Goal: Task Accomplishment & Management: Use online tool/utility

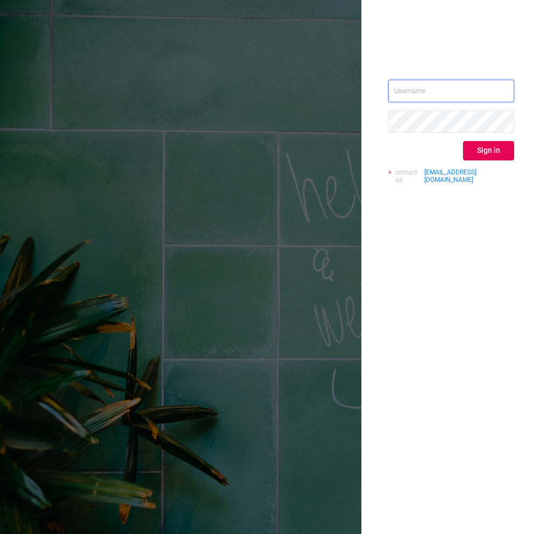
click at [414, 97] on input "text" at bounding box center [452, 91] width 126 height 23
type input "paz@protected.media"
click at [476, 152] on button "Sign in" at bounding box center [488, 150] width 51 height 19
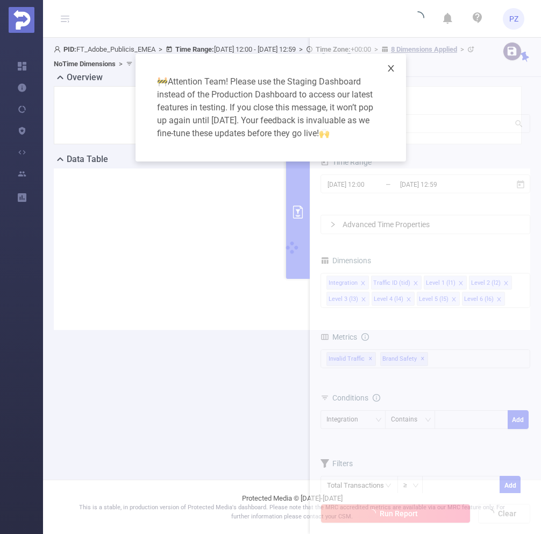
click at [386, 72] on span "Close" at bounding box center [391, 69] width 30 height 30
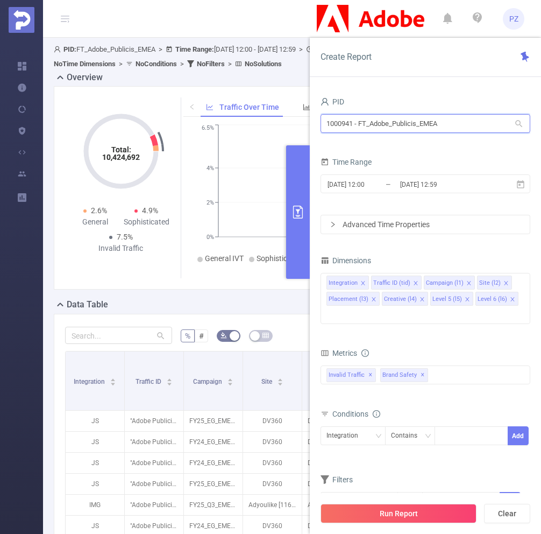
click at [398, 130] on input "1000941 - FT_Adobe_Publicis_EMEA" at bounding box center [426, 123] width 210 height 19
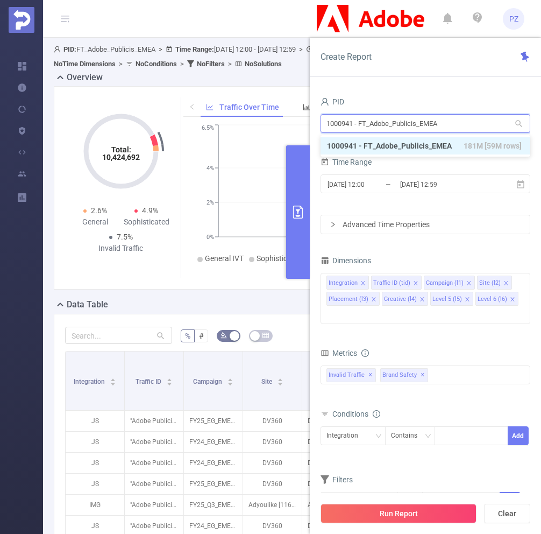
click at [398, 130] on input "1000941 - FT_Adobe_Publicis_EMEA" at bounding box center [426, 123] width 210 height 19
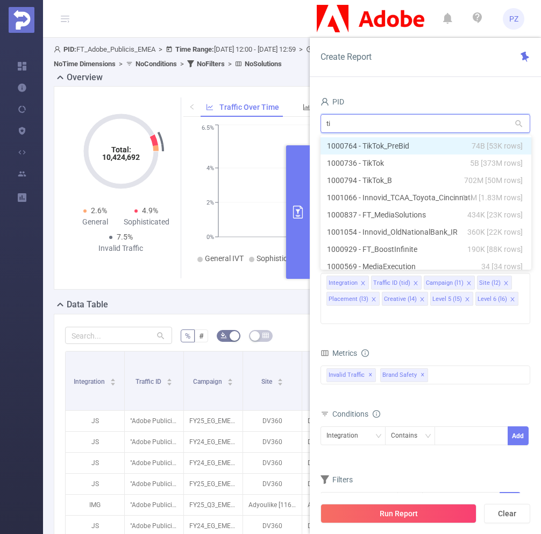
type input "tik"
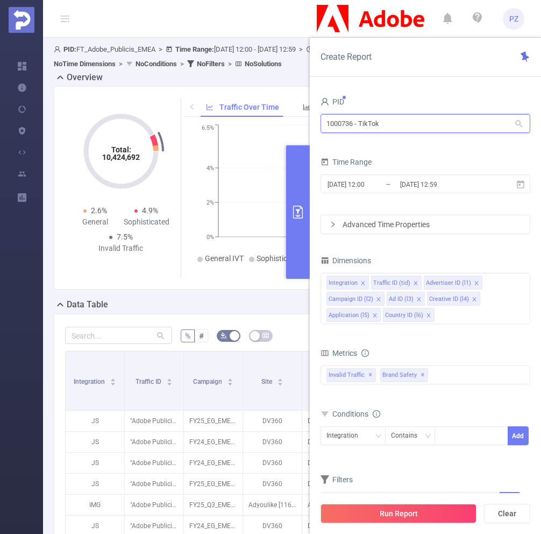
click at [345, 123] on input "1000736 - TikTok" at bounding box center [426, 123] width 210 height 19
